Goal: Information Seeking & Learning: Learn about a topic

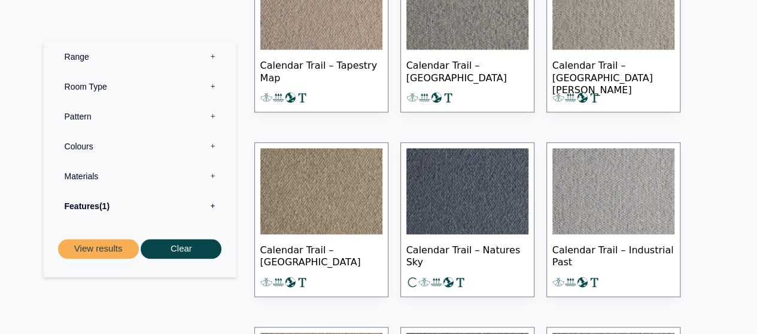
scroll to position [718, 0]
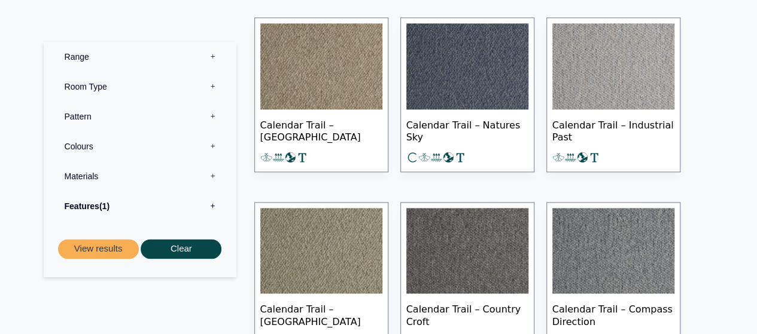
click at [107, 206] on span "1" at bounding box center [104, 207] width 10 height 10
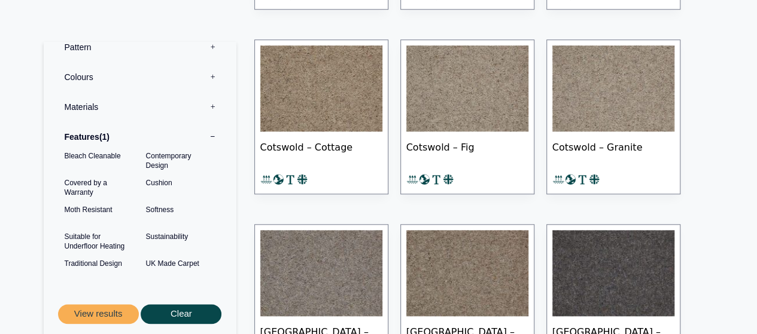
scroll to position [7418, 0]
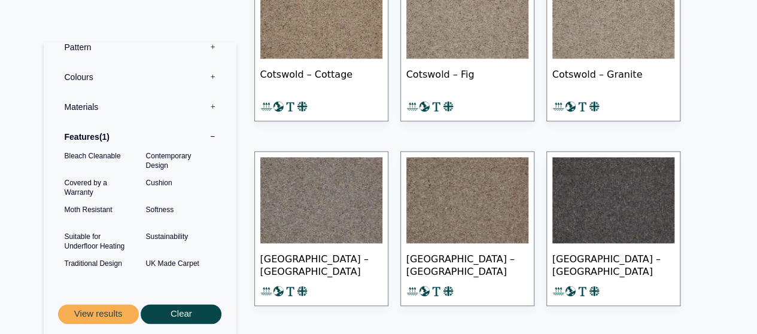
click at [364, 39] on img at bounding box center [321, 15] width 122 height 86
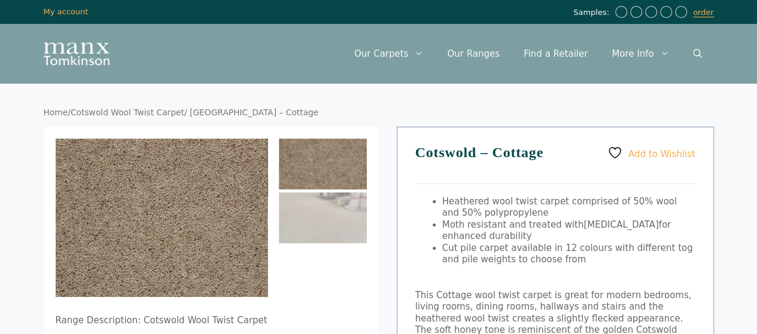
click at [333, 174] on img at bounding box center [323, 164] width 88 height 51
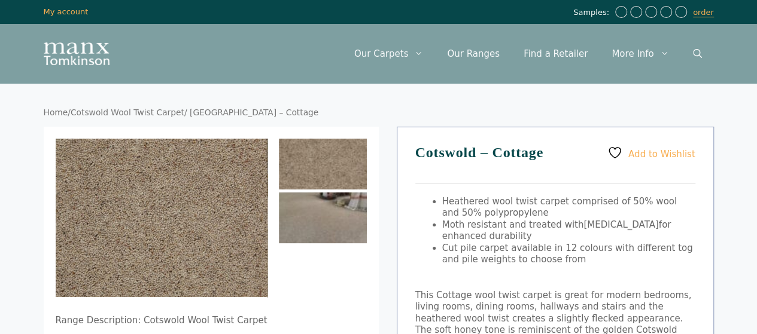
click at [322, 210] on img at bounding box center [323, 218] width 88 height 51
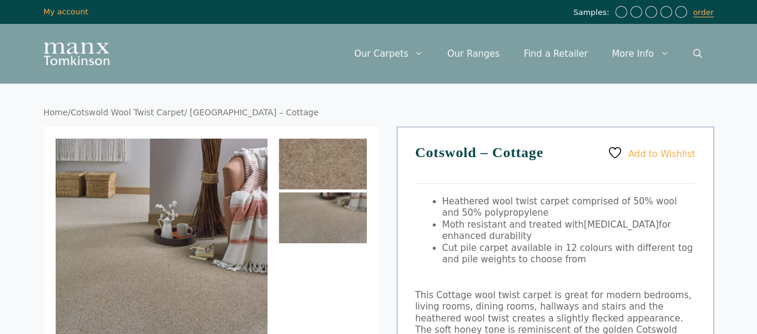
click at [347, 168] on img at bounding box center [323, 164] width 88 height 51
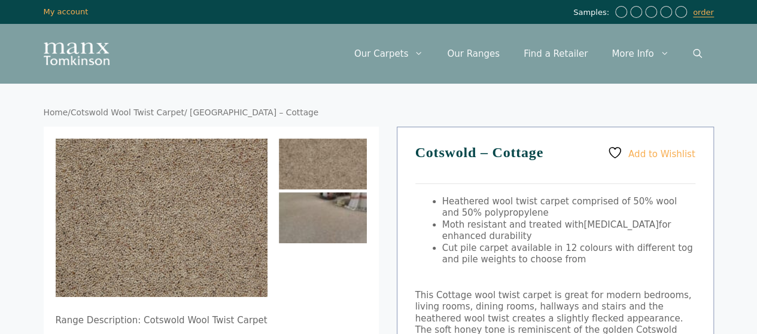
click at [350, 211] on img at bounding box center [323, 218] width 88 height 51
